Goal: Task Accomplishment & Management: Use online tool/utility

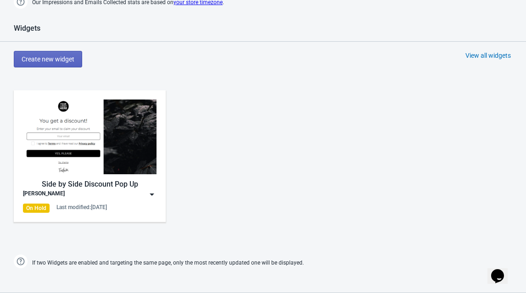
scroll to position [512, 0]
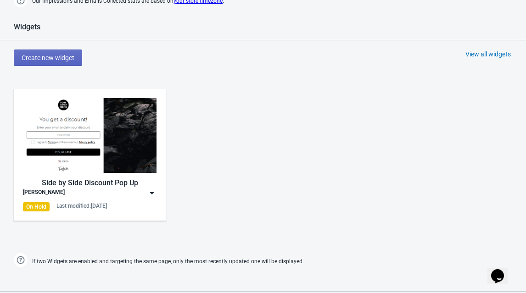
click at [146, 192] on div "[PERSON_NAME]" at bounding box center [90, 193] width 134 height 9
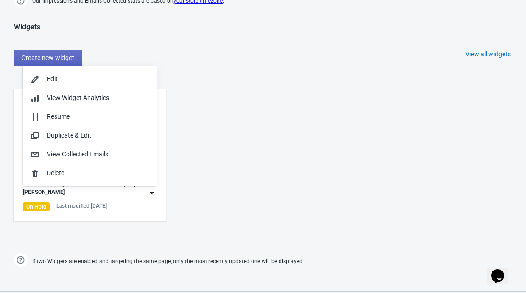
click at [213, 172] on div "Side by Side Discount Pop Up [PERSON_NAME] On Hold Last modified: [DATE]" at bounding box center [263, 162] width 526 height 165
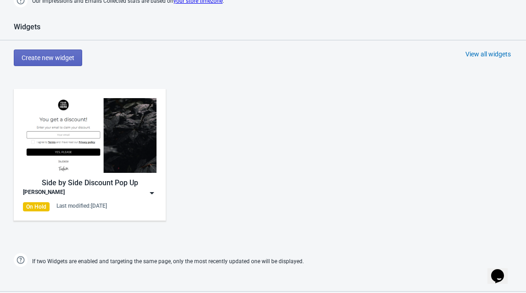
click at [141, 143] on img at bounding box center [90, 135] width 134 height 75
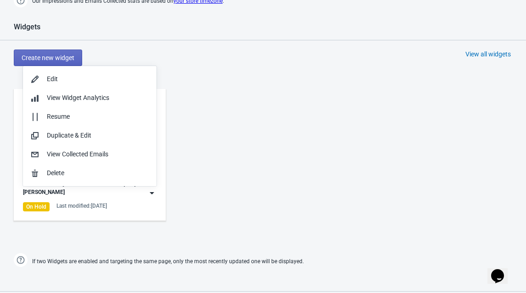
click at [220, 141] on div "Side by Side Discount Pop Up [PERSON_NAME] On Hold Last modified: [DATE]" at bounding box center [263, 162] width 526 height 165
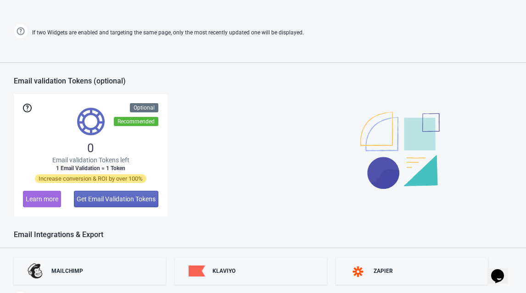
scroll to position [811, 0]
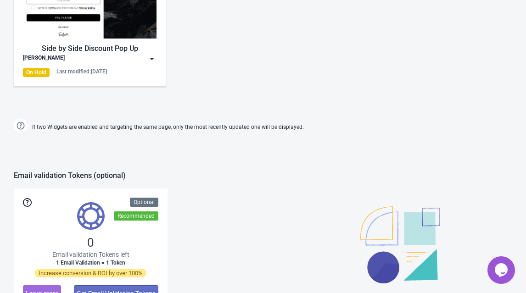
scroll to position [811, 0]
